Goal: Task Accomplishment & Management: Use online tool/utility

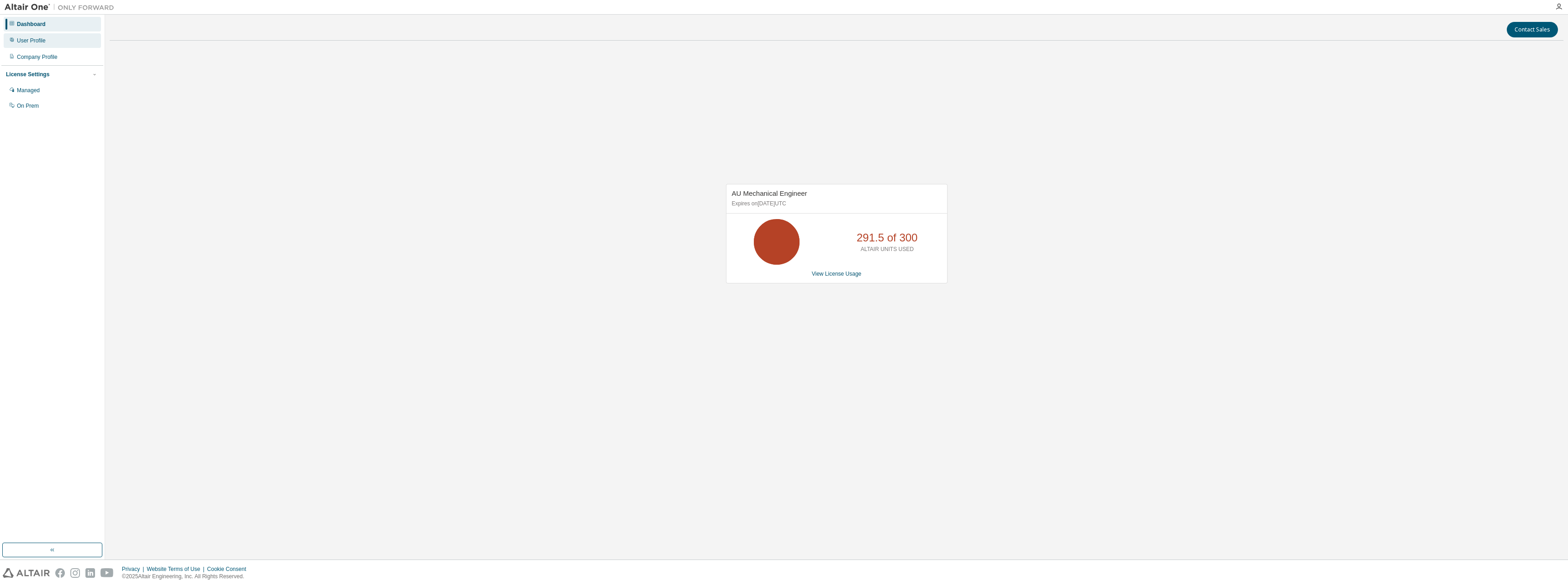
click at [39, 38] on div "User Profile" at bounding box center [31, 41] width 29 height 7
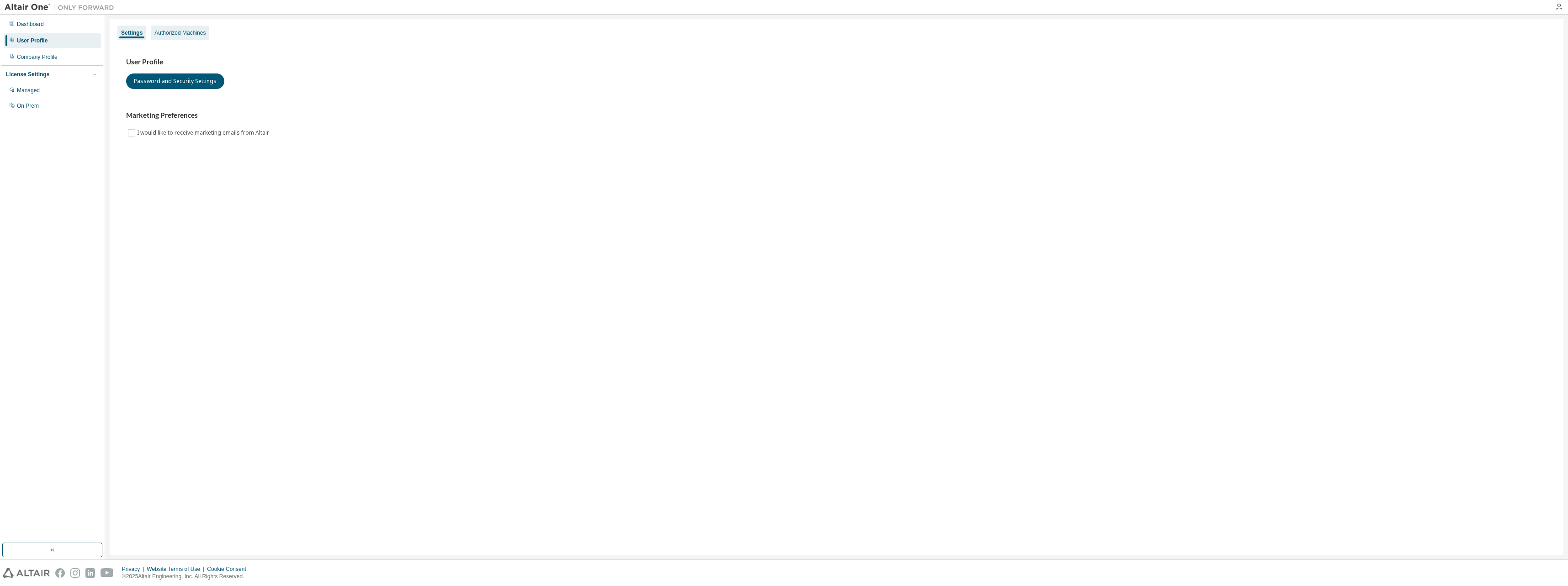
click at [183, 34] on div "Authorized Machines" at bounding box center [180, 32] width 51 height 7
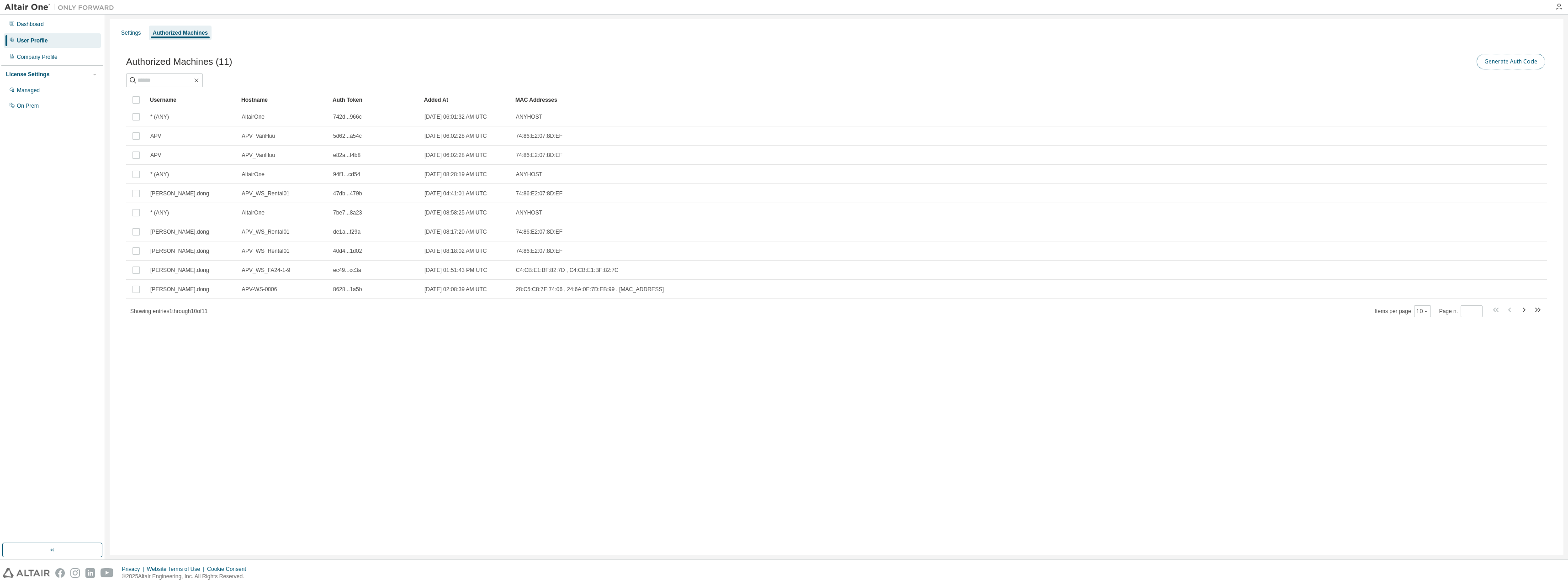
click at [1517, 61] on button "Generate Auth Code" at bounding box center [1511, 61] width 69 height 16
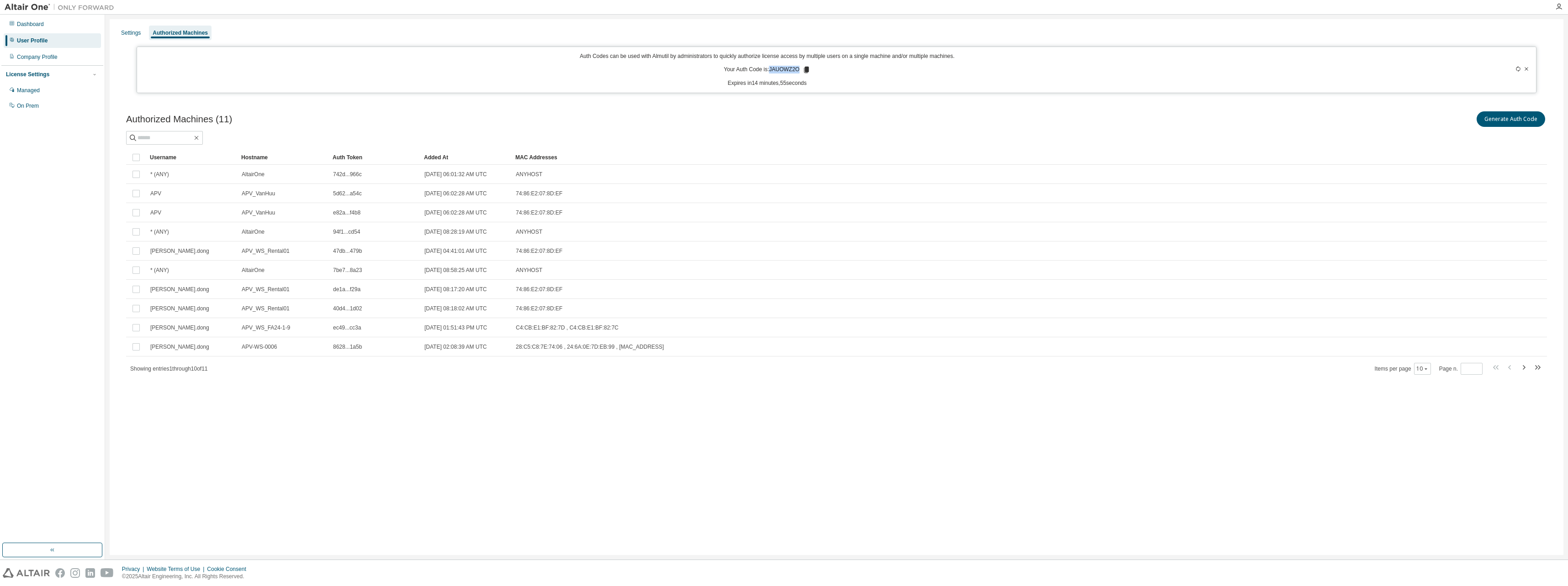
drag, startPoint x: 771, startPoint y: 71, endPoint x: 799, endPoint y: 71, distance: 28.0
click at [799, 71] on p "Your Auth Code is: JAUOWZ2O" at bounding box center [767, 70] width 87 height 8
drag, startPoint x: 799, startPoint y: 71, endPoint x: 806, endPoint y: 69, distance: 7.3
click at [806, 69] on icon at bounding box center [806, 70] width 5 height 7
